Goal: Find specific page/section

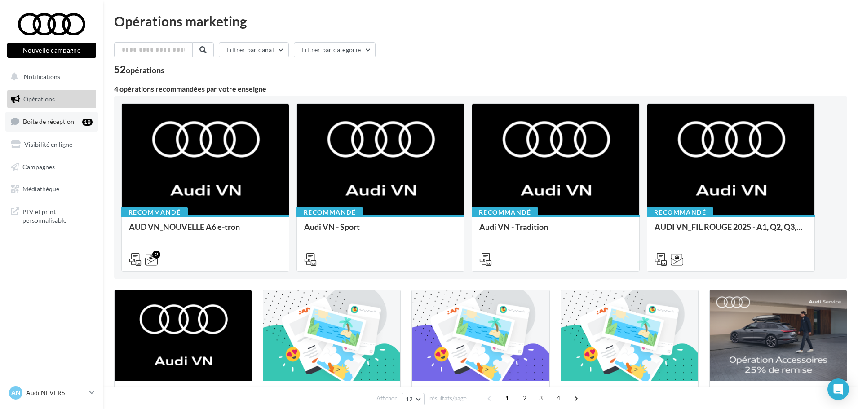
click at [64, 124] on span "Boîte de réception" at bounding box center [48, 122] width 51 height 8
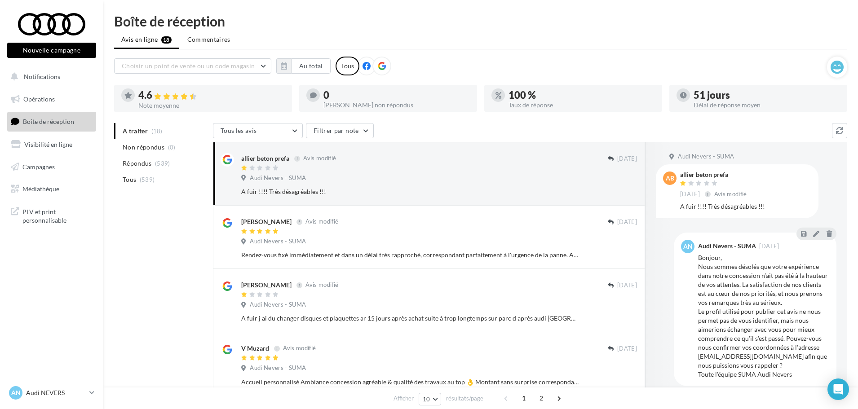
click at [380, 66] on icon at bounding box center [382, 66] width 8 height 8
click at [319, 66] on button "Au total" at bounding box center [310, 65] width 39 height 15
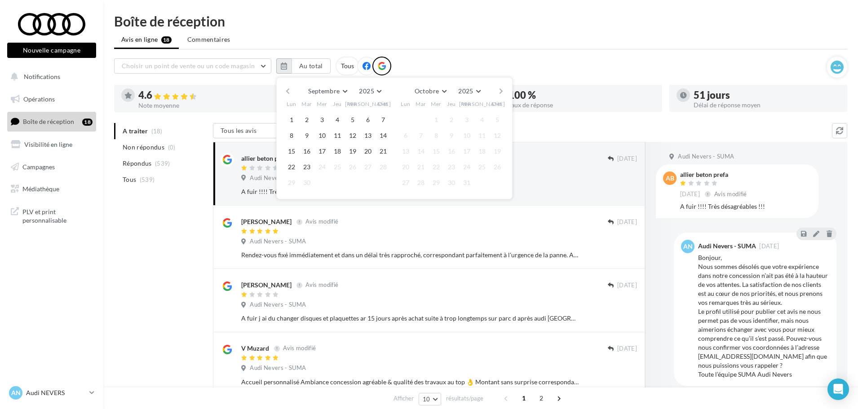
click at [286, 67] on icon "button" at bounding box center [284, 65] width 6 height 7
click at [286, 92] on button "button" at bounding box center [288, 91] width 8 height 13
click at [311, 116] on button "1" at bounding box center [306, 119] width 13 height 13
click at [501, 92] on button "button" at bounding box center [501, 91] width 8 height 13
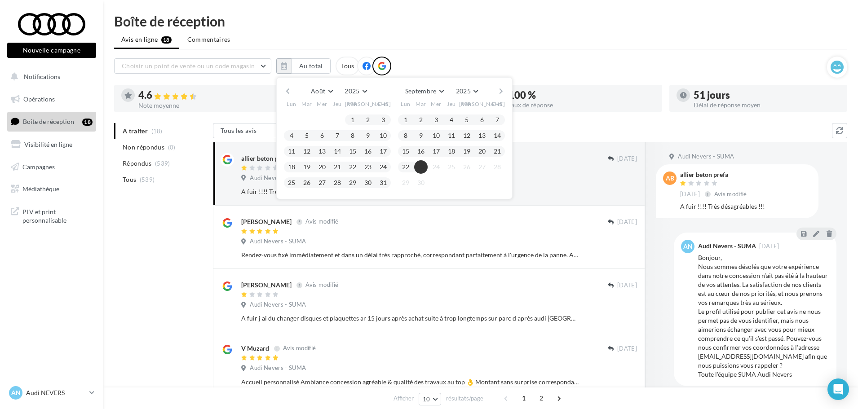
click at [422, 168] on button "23" at bounding box center [420, 166] width 13 height 13
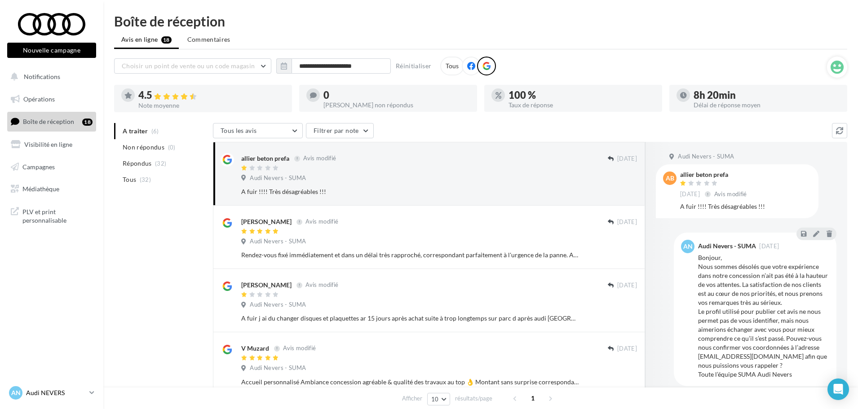
click at [87, 391] on link "AN Audi NEVERS audi-neve-dup" at bounding box center [51, 392] width 89 height 17
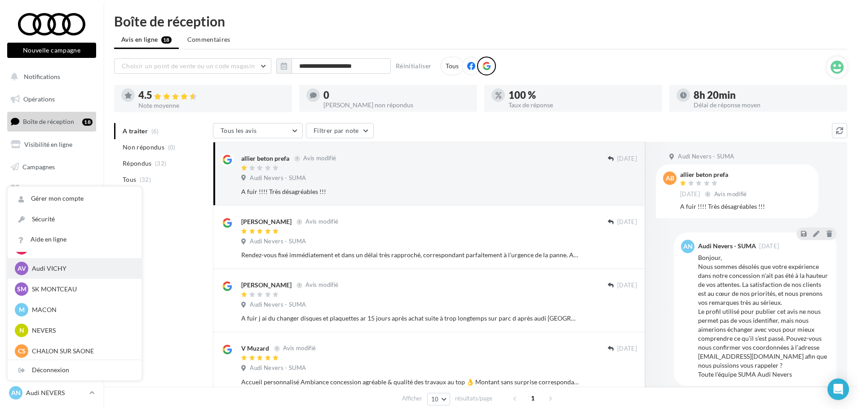
scroll to position [449, 0]
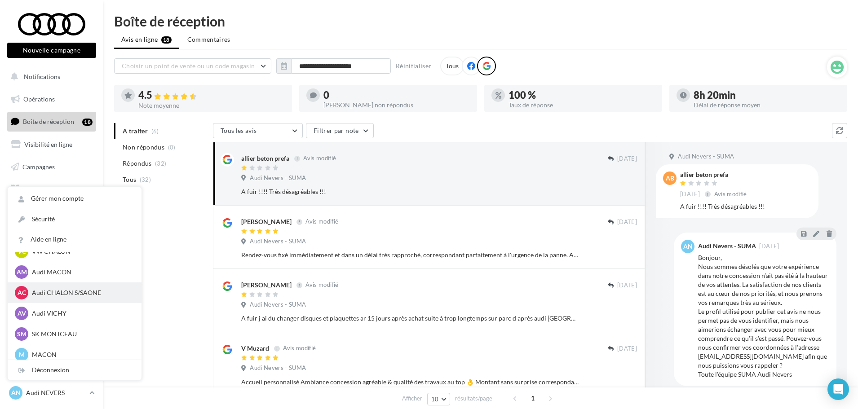
click at [72, 293] on p "Audi CHALON S/SAONE" at bounding box center [81, 292] width 99 height 9
